Goal: Find specific page/section: Find specific page/section

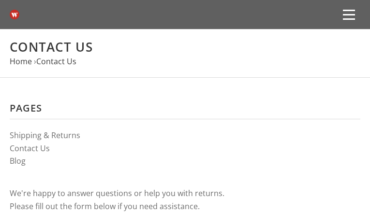
type input "kwwzuXVEFiyf"
type input "[EMAIL_ADDRESS][DOMAIN_NAME]"
type input "ieXYYrvUk"
type input "7910122450"
type input "uXYkKPKrpfILnNkt"
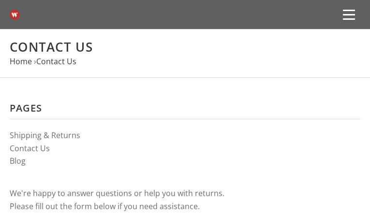
type input "MQiYmVHT"
type input "hYnQpQaHKWu"
type input "[EMAIL_ADDRESS][DOMAIN_NAME]"
type input "yzDqArjhAViYPiq"
type input "4878040472"
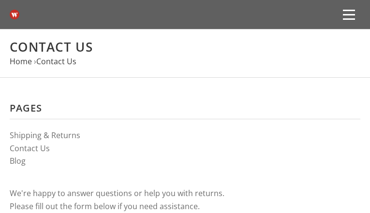
type input "DyFWvVxlhC"
type input "vISbEzkO"
